Goal: Task Accomplishment & Management: Manage account settings

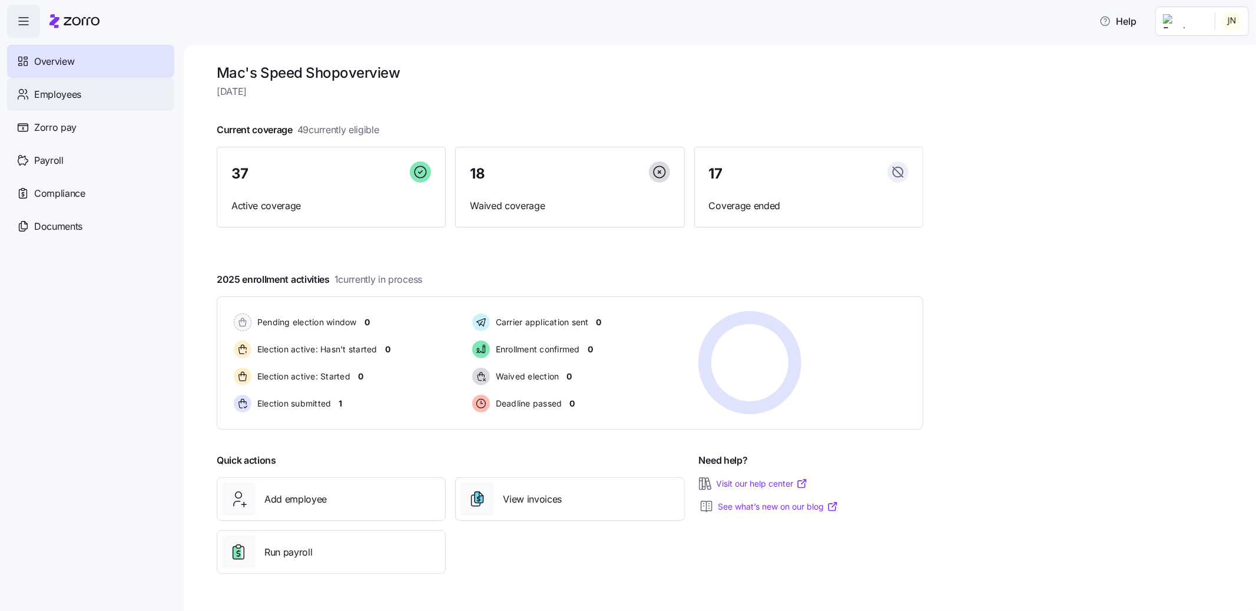
click at [10, 90] on div "Employees" at bounding box center [90, 94] width 167 height 33
click at [65, 90] on span "Employees" at bounding box center [57, 94] width 47 height 15
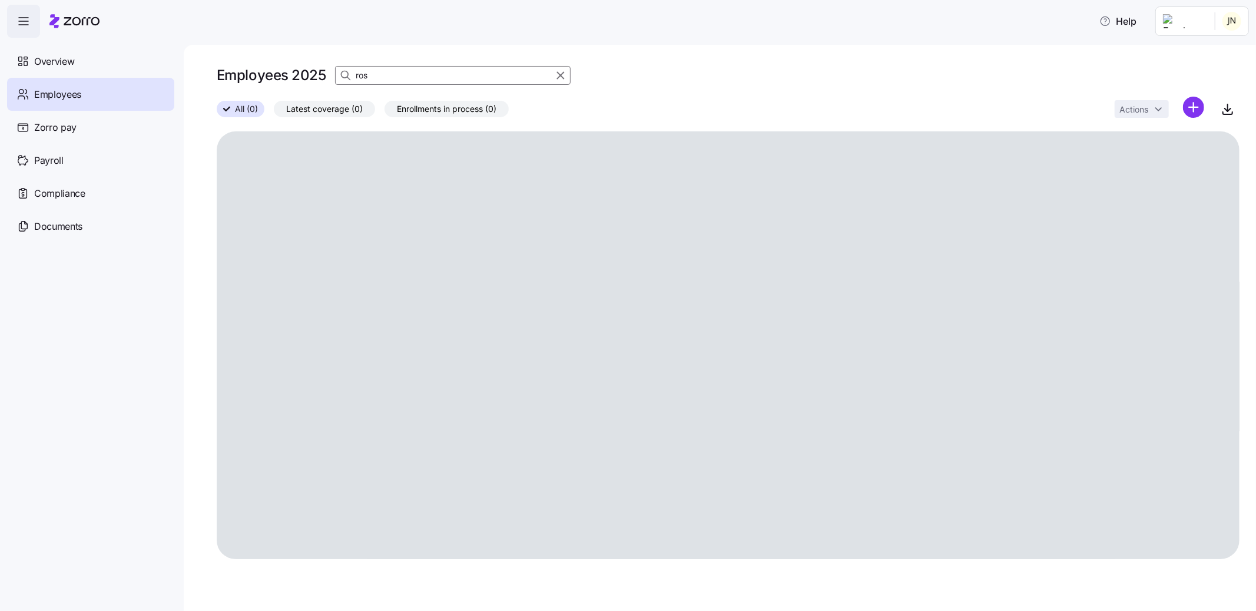
click at [433, 75] on input "ros" at bounding box center [453, 75] width 236 height 19
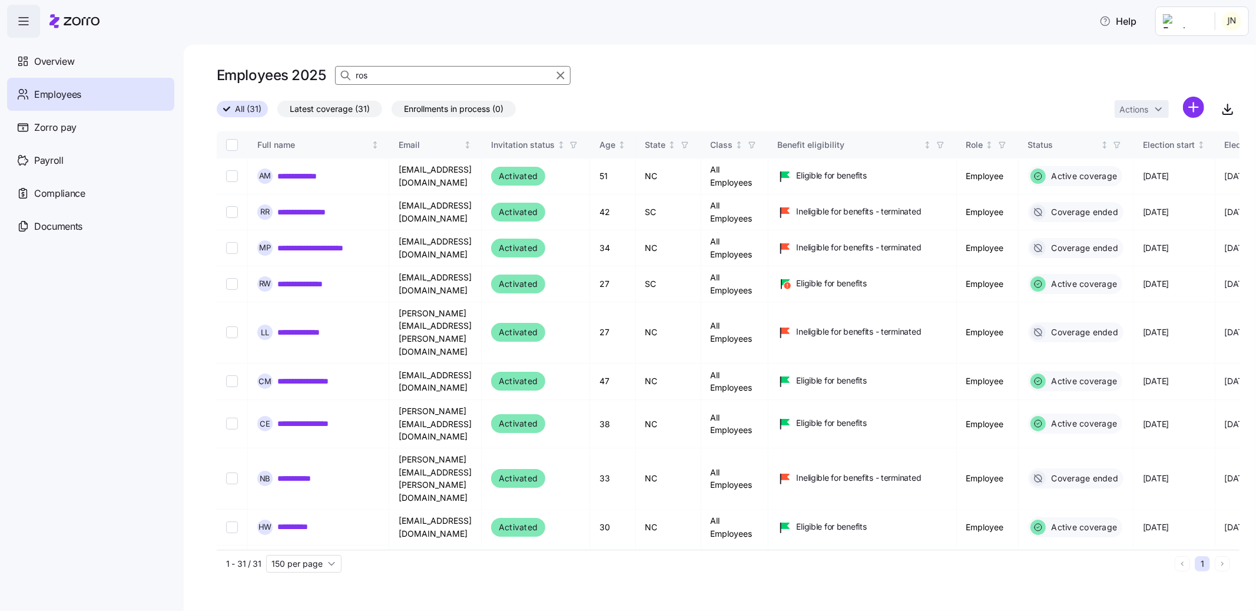
click at [433, 75] on input "ros" at bounding box center [453, 75] width 236 height 19
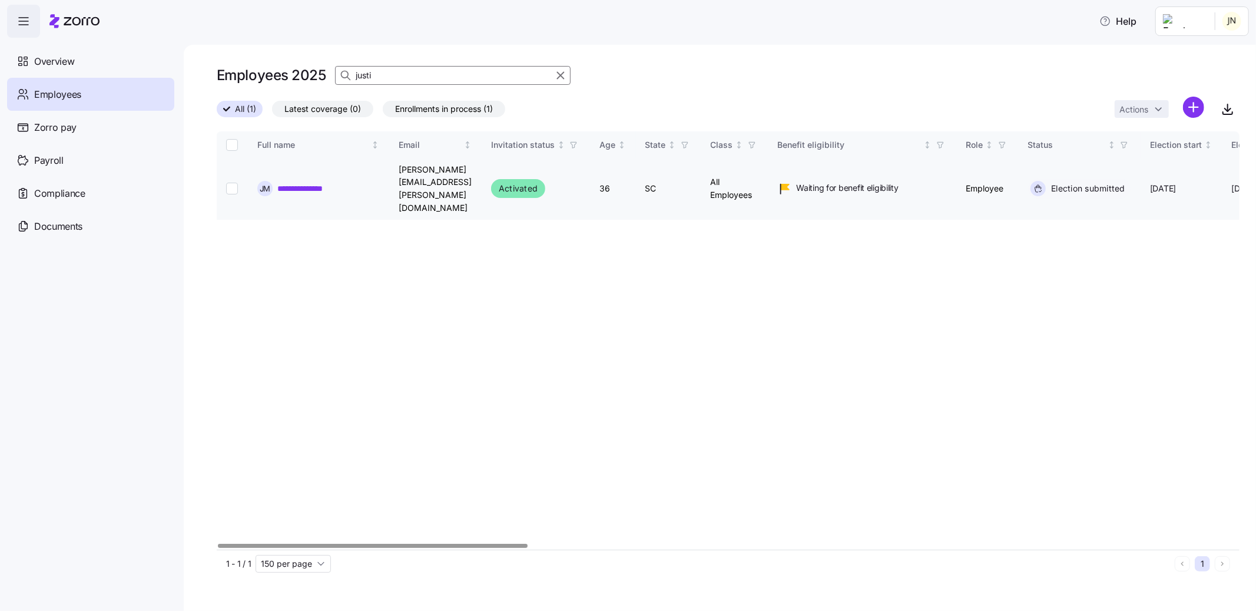
type input "justi"
click at [308, 183] on link "**********" at bounding box center [307, 189] width 61 height 12
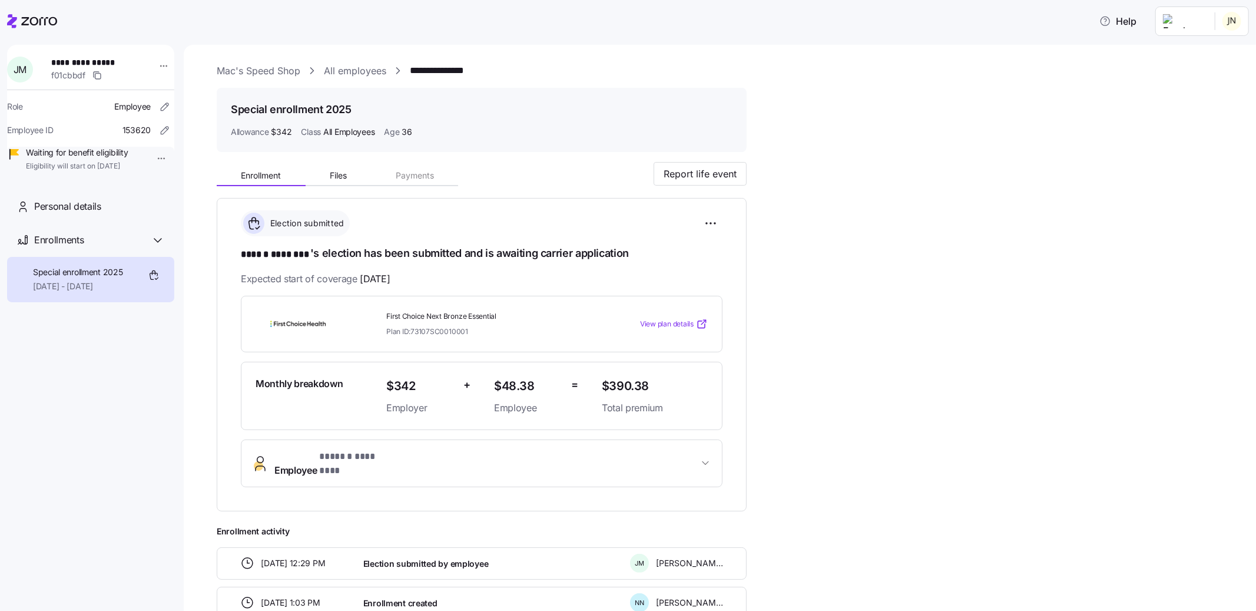
click at [31, 14] on icon at bounding box center [32, 21] width 50 height 14
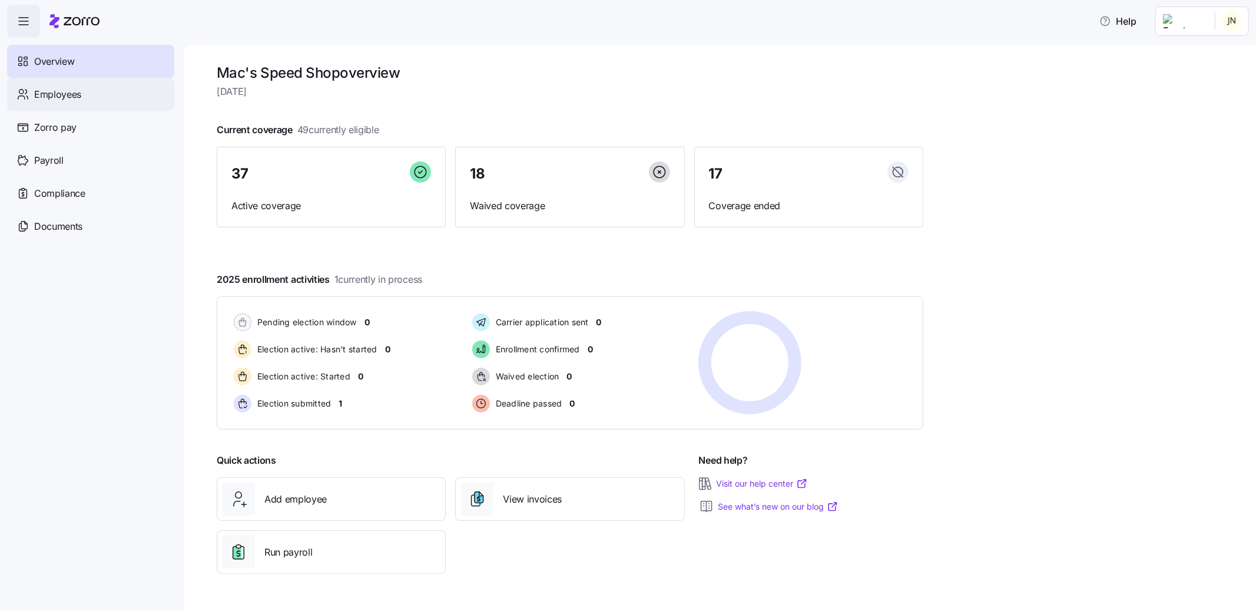
click at [66, 90] on span "Employees" at bounding box center [57, 94] width 47 height 15
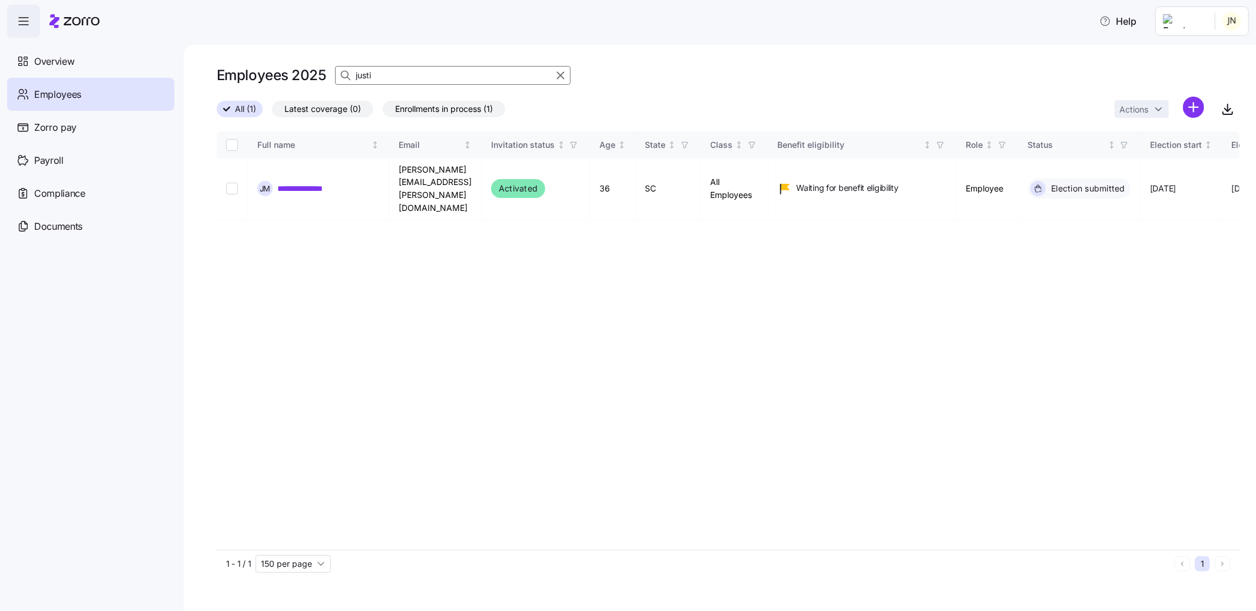
click at [563, 71] on icon "button" at bounding box center [560, 75] width 13 height 14
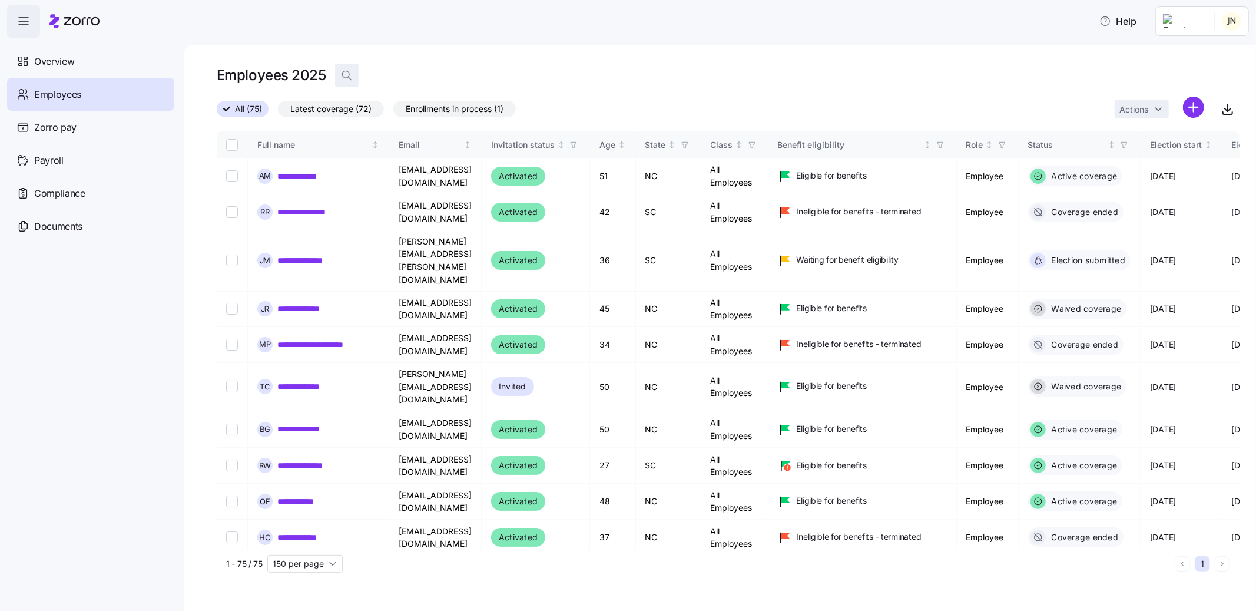
click at [351, 74] on icon "button" at bounding box center [347, 76] width 12 height 12
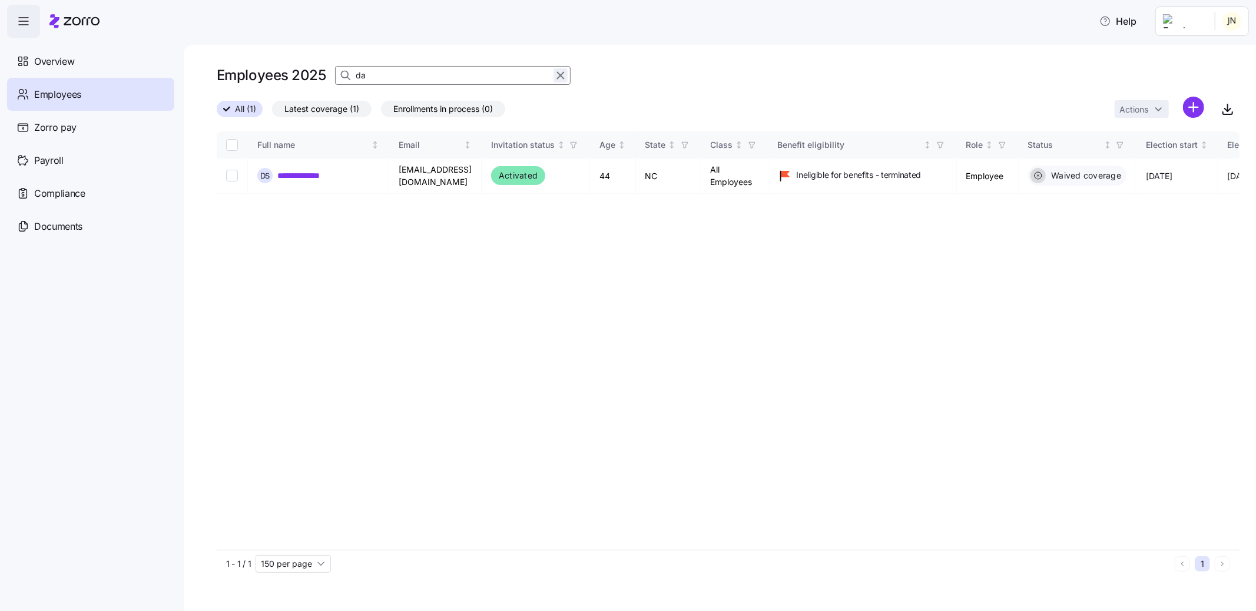
type input "d"
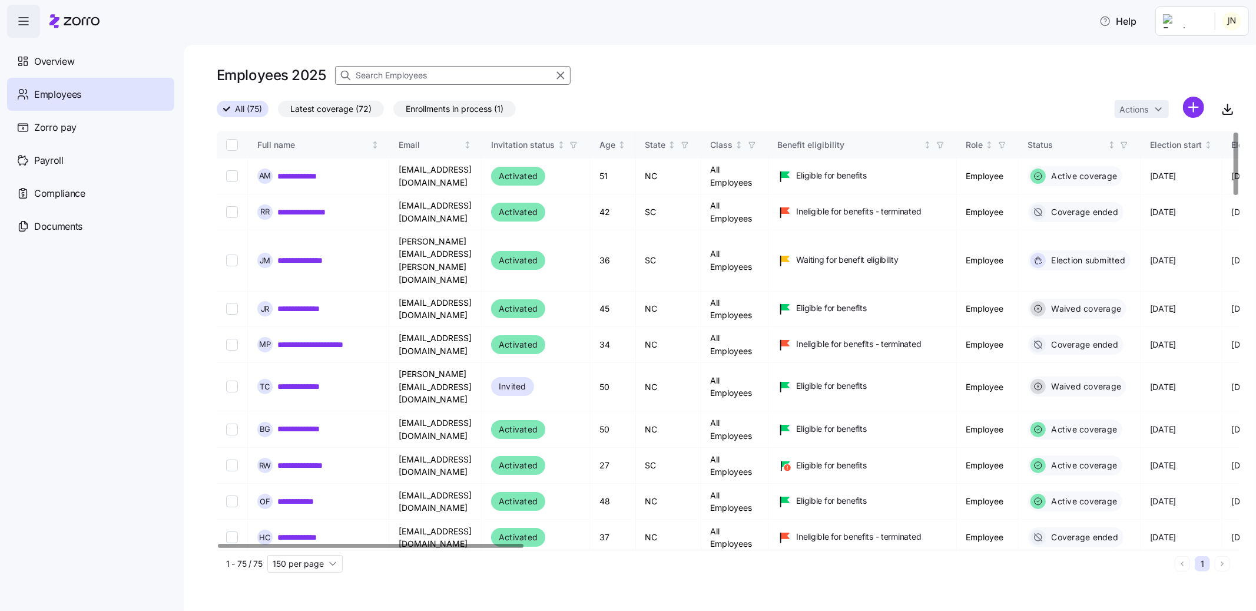
click at [405, 71] on input at bounding box center [453, 75] width 236 height 19
click at [700, 71] on div "Employees 2025" at bounding box center [728, 80] width 1023 height 33
